Goal: Navigation & Orientation: Find specific page/section

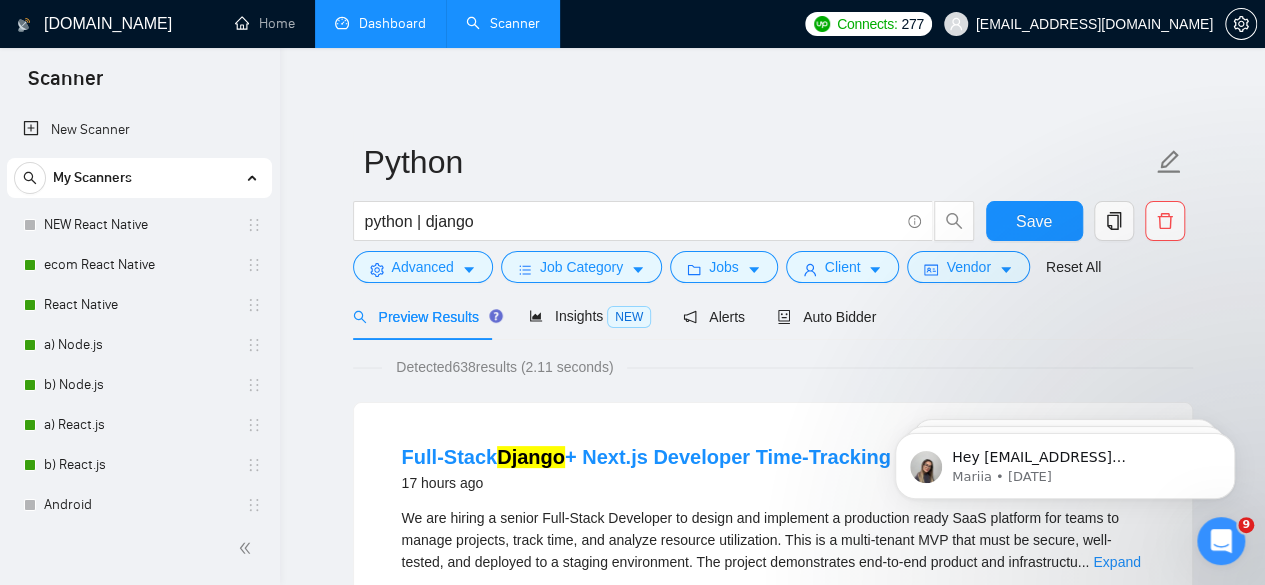
click at [373, 22] on link "Dashboard" at bounding box center [380, 23] width 91 height 17
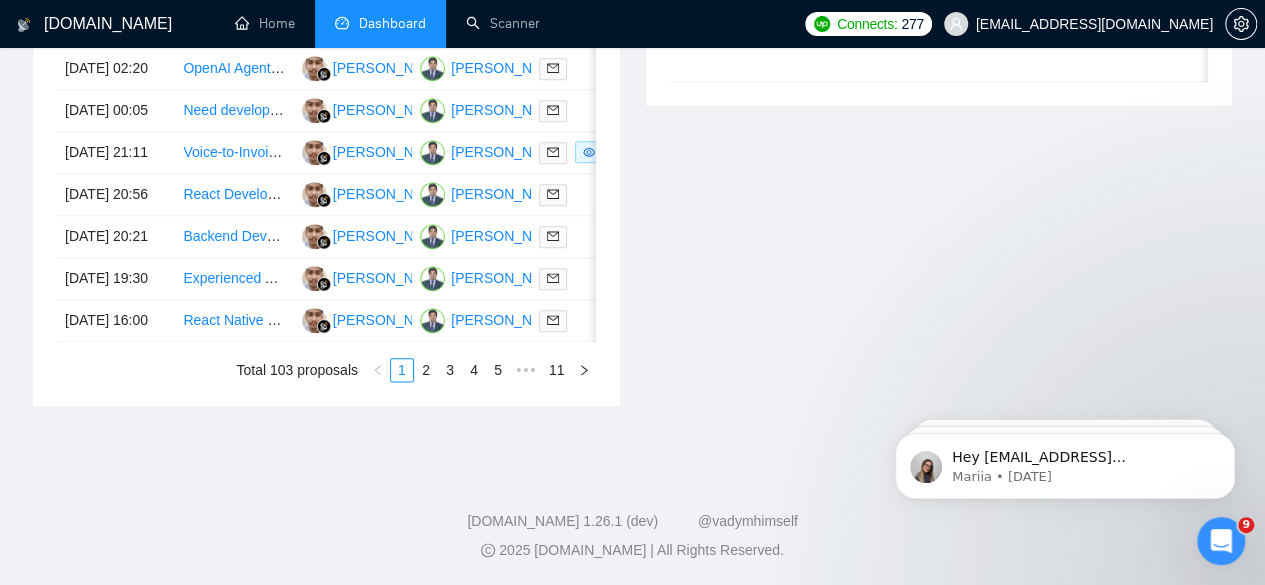
scroll to position [1160, 0]
click at [435, 381] on link "2" at bounding box center [426, 370] width 22 height 22
click at [443, 381] on link "3" at bounding box center [450, 370] width 22 height 22
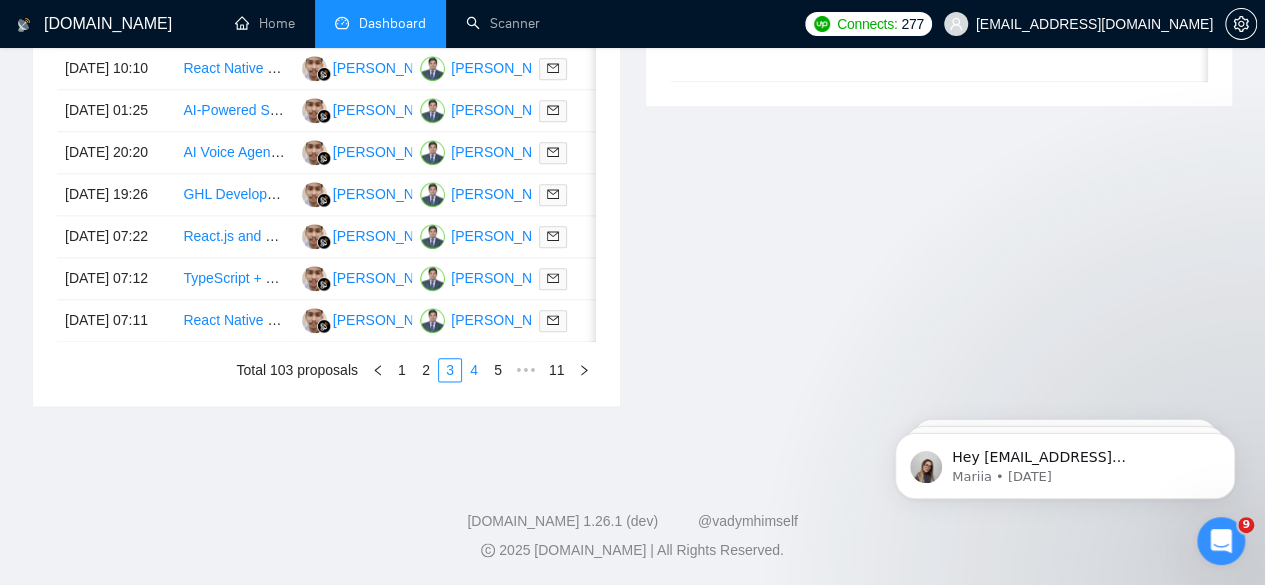
click at [468, 381] on link "4" at bounding box center [474, 370] width 22 height 22
